Goal: Navigation & Orientation: Go to known website

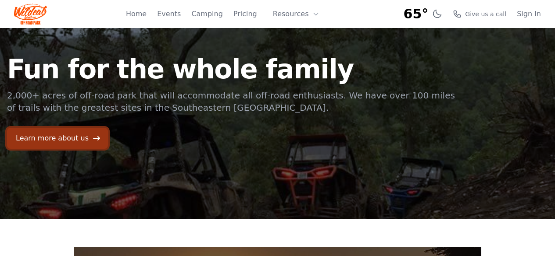
click at [62, 143] on link "Learn more about us" at bounding box center [57, 138] width 101 height 21
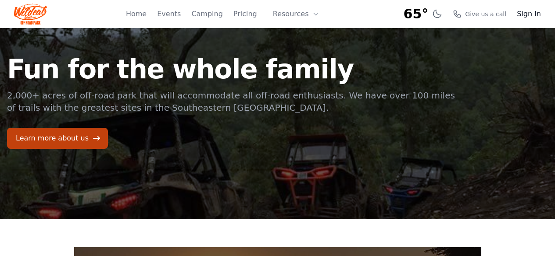
click at [524, 12] on link "Sign In" at bounding box center [528, 14] width 24 height 11
